Goal: Task Accomplishment & Management: Use online tool/utility

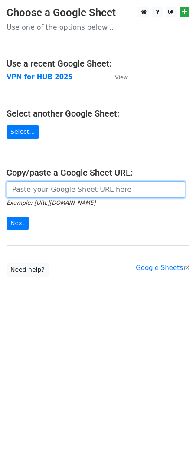
click at [24, 186] on input "url" at bounding box center [96, 189] width 179 height 17
paste input "https://docs.google.com/spreadsheets/d/1qkNuSo23TDq5cmzdwjmpJevgdKr4e3wx35cei-U…"
type input "https://docs.google.com/spreadsheets/d/1qkNuSo23TDq5cmzdwjmpJevgdKr4e3wx35cei-U…"
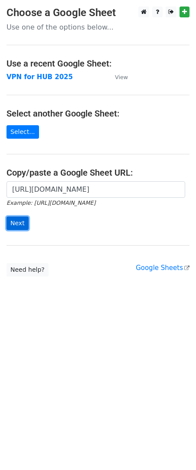
scroll to position [0, 0]
click at [20, 221] on input "Next" at bounding box center [18, 222] width 22 height 13
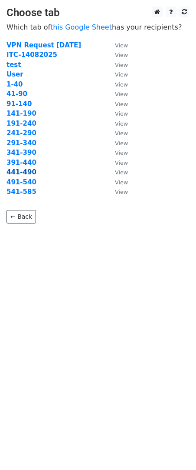
click at [12, 175] on strong "441-490" at bounding box center [22, 172] width 30 height 8
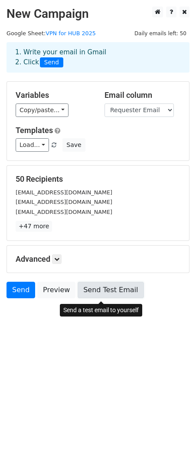
click at [108, 295] on link "Send Test Email" at bounding box center [111, 290] width 66 height 17
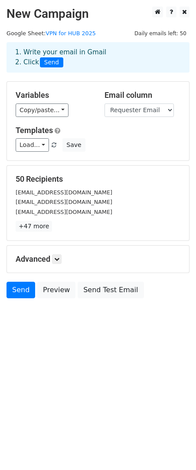
click at [139, 206] on div "mew.gomut@shopee.com" at bounding box center [98, 202] width 178 height 10
click at [135, 144] on div "Load... No templates saved Save" at bounding box center [98, 144] width 178 height 13
click at [22, 296] on link "Send" at bounding box center [21, 290] width 29 height 17
